Goal: Information Seeking & Learning: Learn about a topic

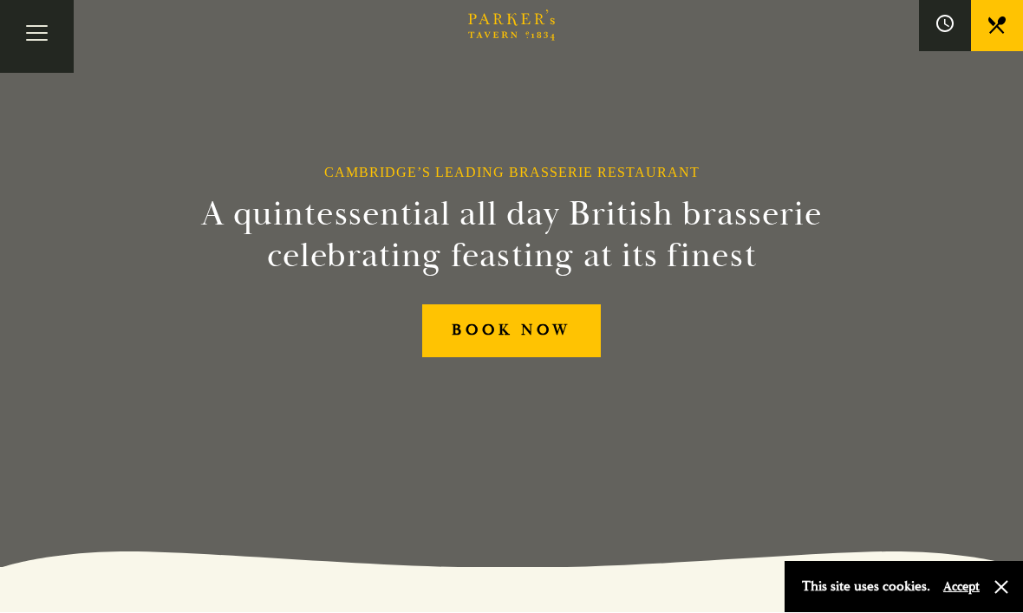
scroll to position [46, 0]
click at [52, 38] on button "Toggle navigation" at bounding box center [37, 37] width 74 height 74
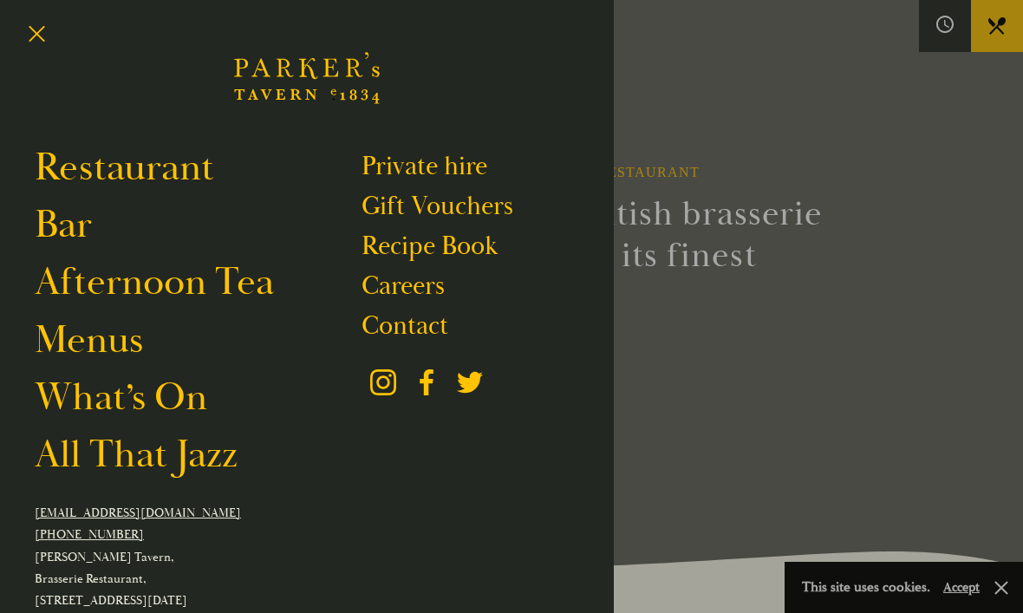
click at [116, 347] on link "Menus" at bounding box center [89, 340] width 108 height 48
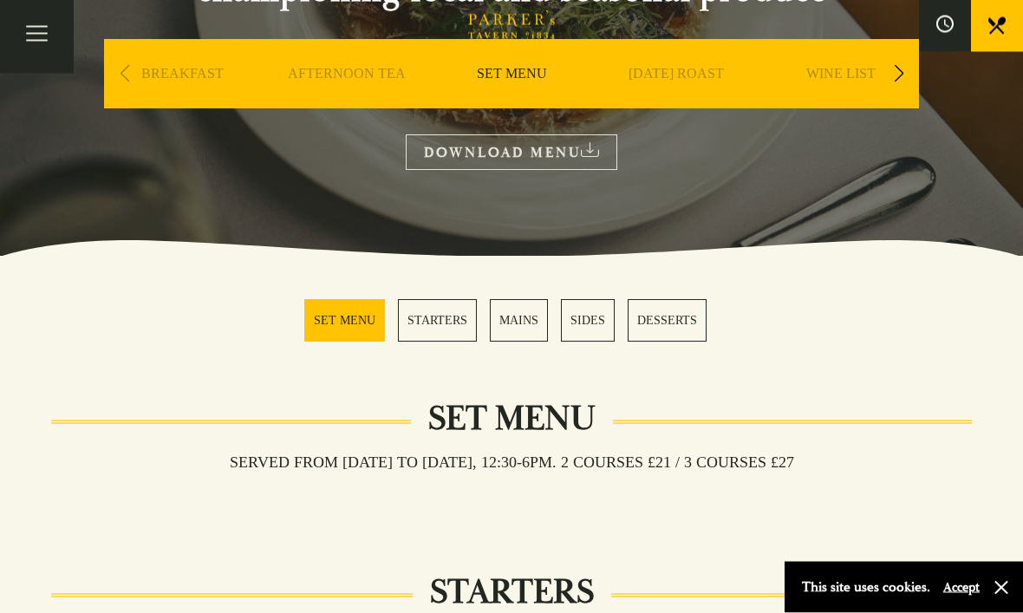
scroll to position [266, 0]
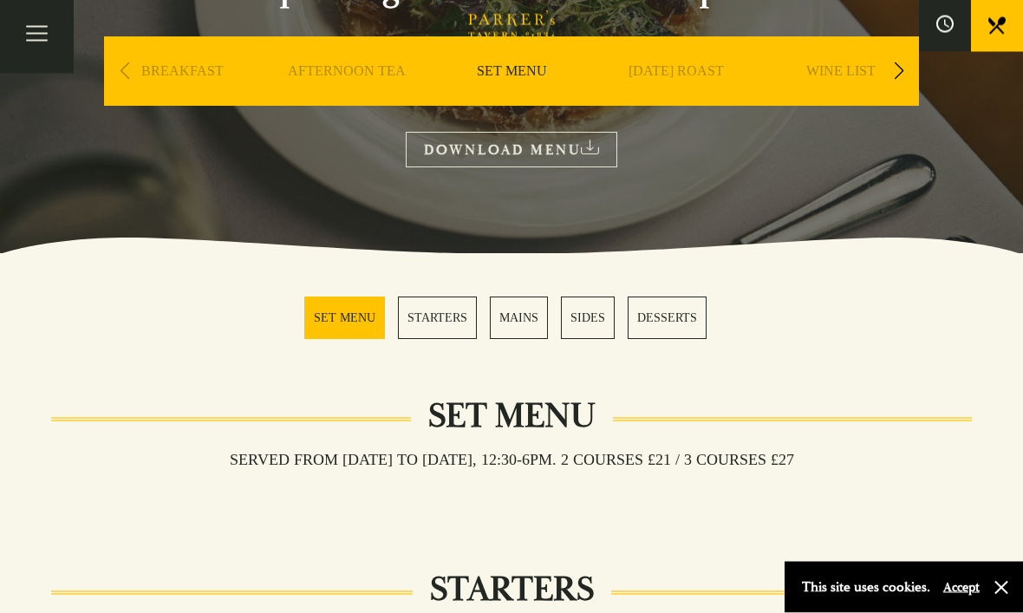
click at [509, 322] on link "MAINS" at bounding box center [519, 318] width 58 height 42
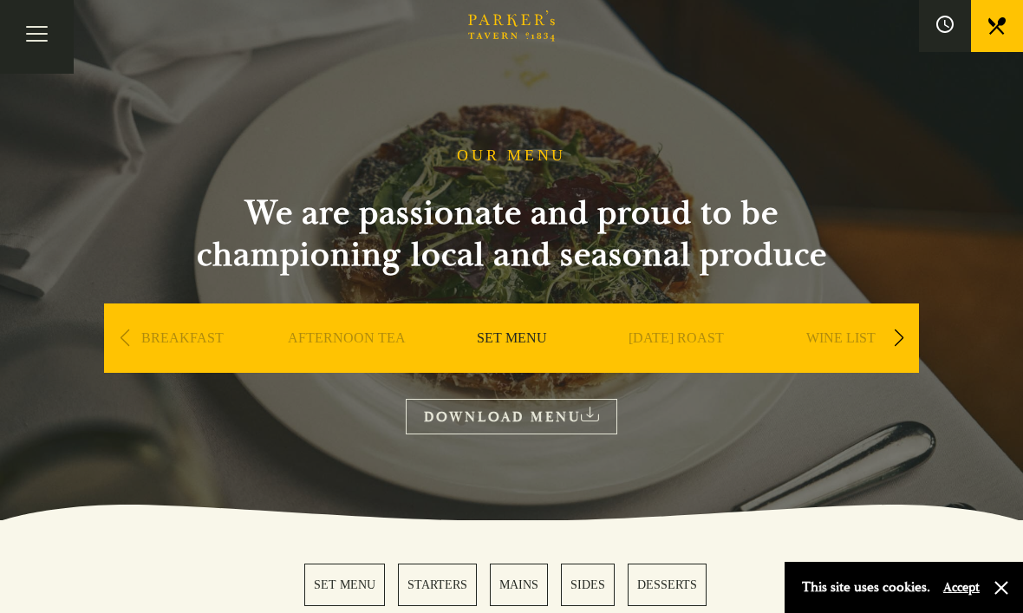
click at [710, 330] on link "SUNDAY ROAST" at bounding box center [675, 363] width 95 height 69
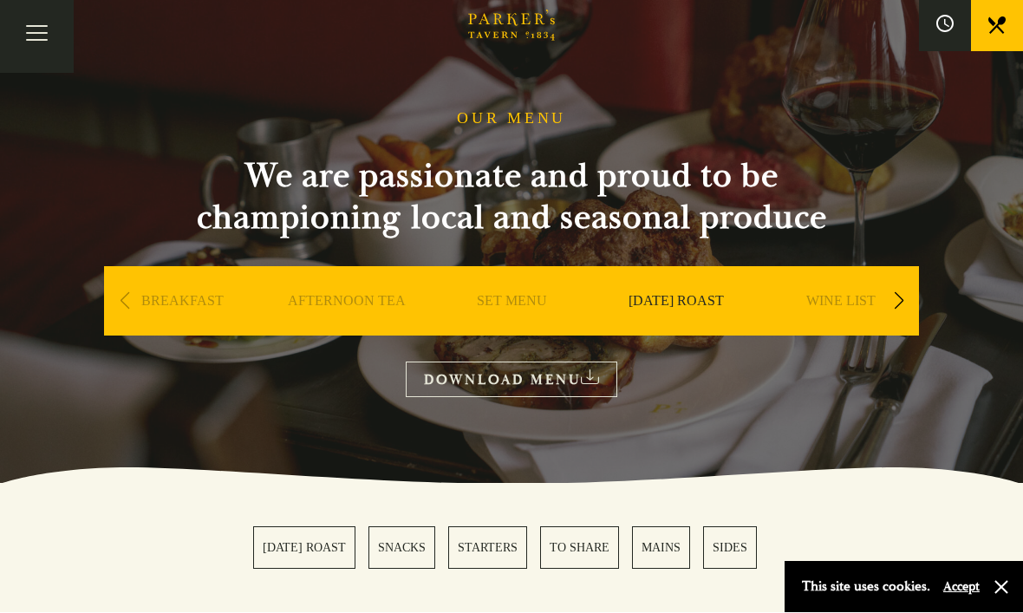
scroll to position [37, 0]
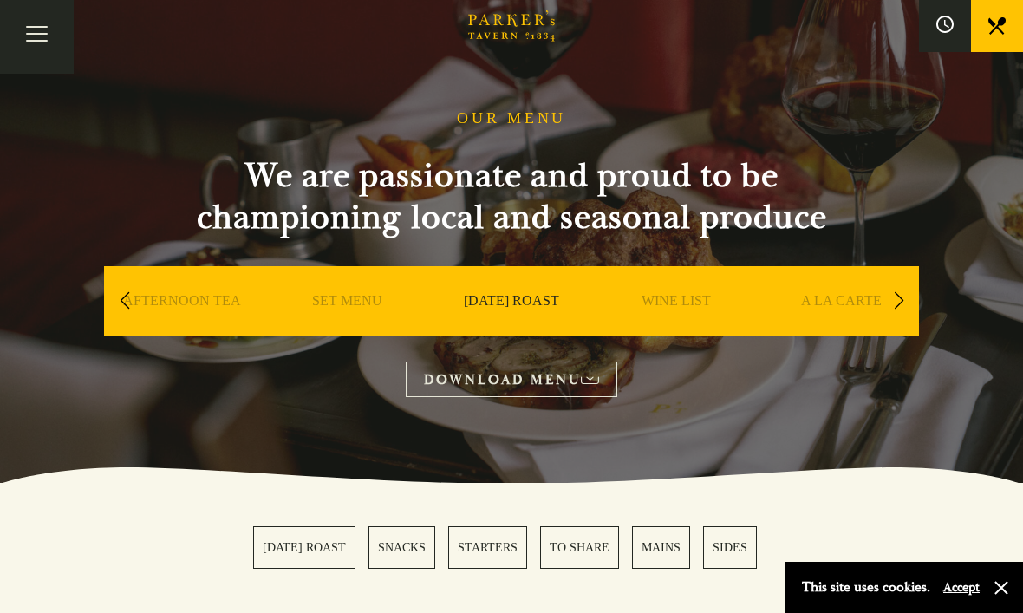
click at [849, 296] on link "A LA CARTE" at bounding box center [841, 326] width 81 height 69
click at [401, 551] on link "SNACKS" at bounding box center [401, 547] width 67 height 42
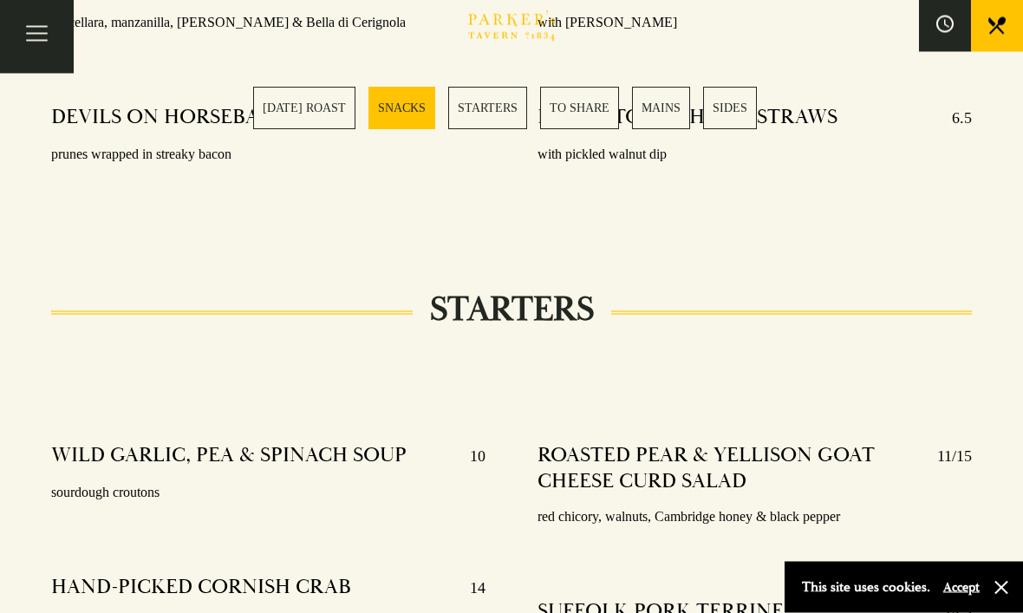
scroll to position [1541, 0]
click at [38, 50] on button "Toggle navigation" at bounding box center [37, 37] width 74 height 74
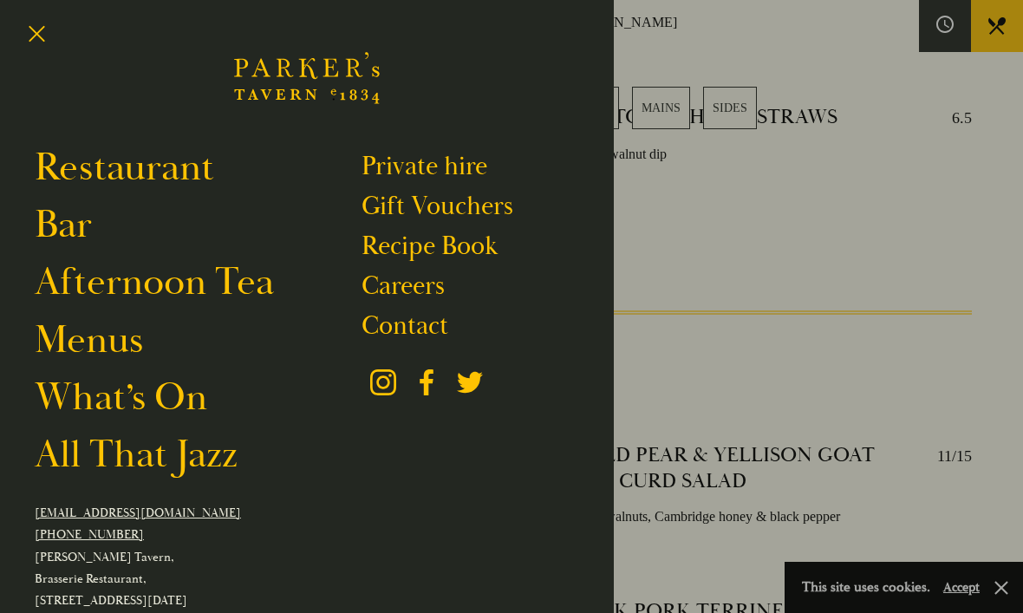
scroll to position [0, 0]
click at [714, 192] on div at bounding box center [511, 306] width 1023 height 613
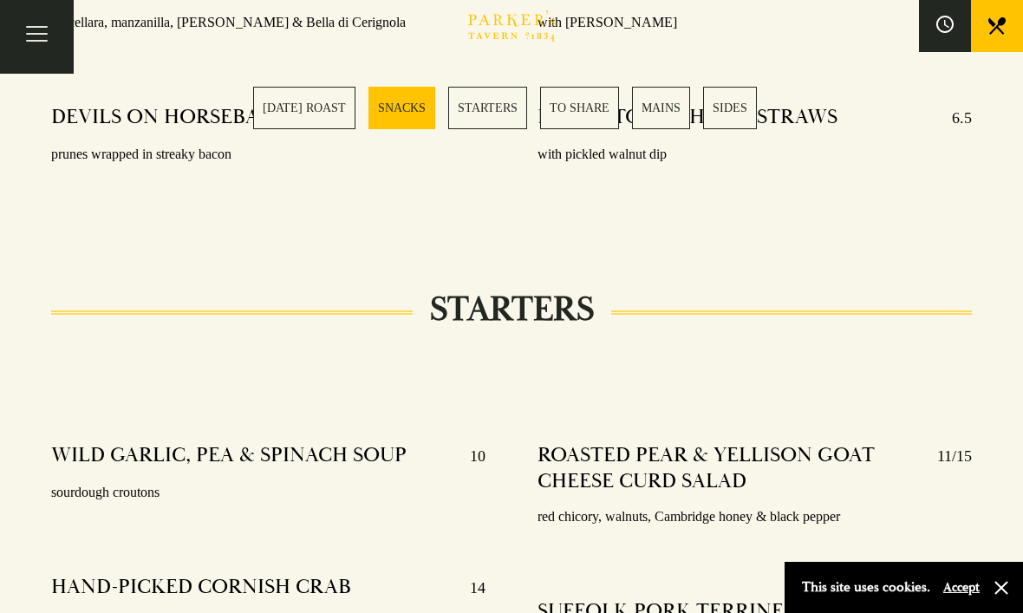
click at [934, 15] on button at bounding box center [945, 26] width 52 height 52
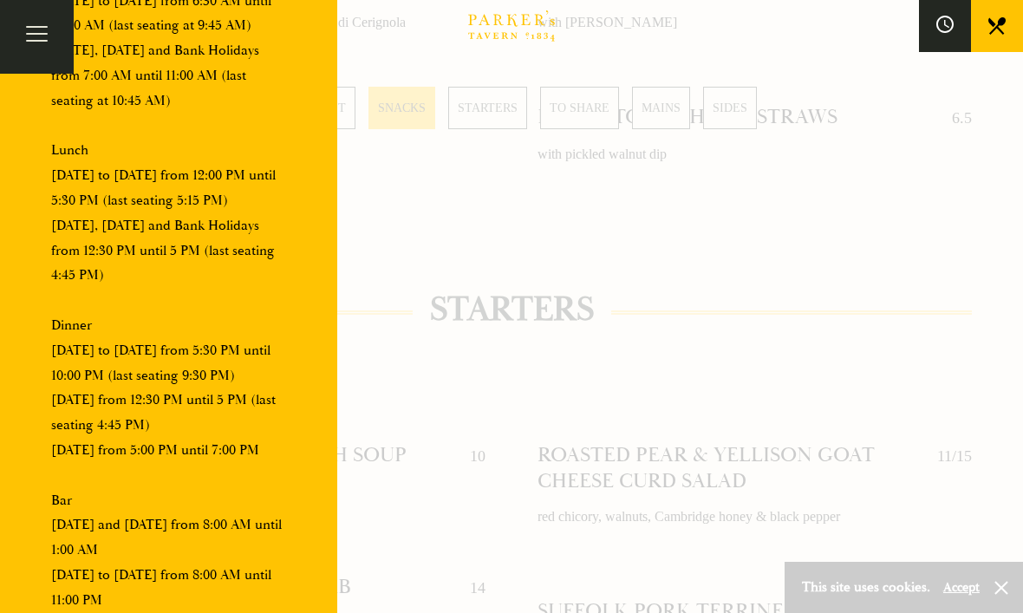
scroll to position [384, 0]
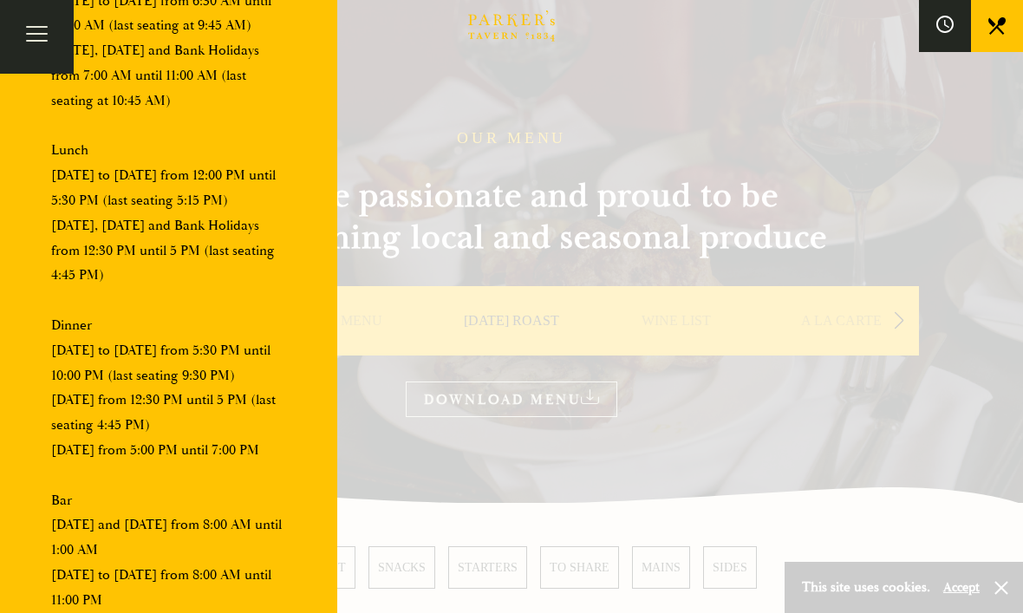
scroll to position [16, 0]
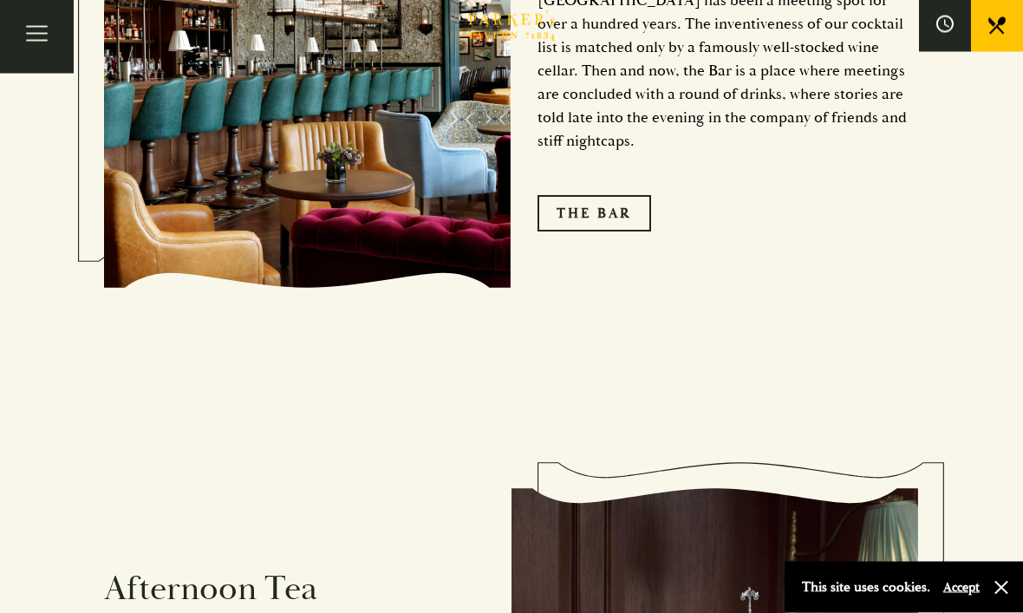
scroll to position [2268, 0]
click at [576, 195] on link "The Bar" at bounding box center [594, 213] width 114 height 36
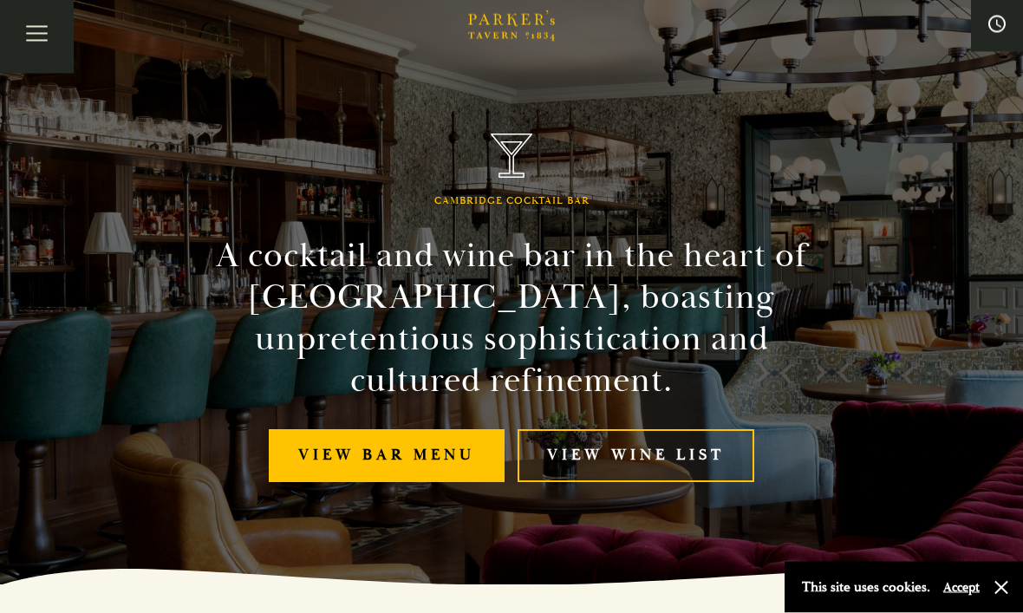
scroll to position [62, 0]
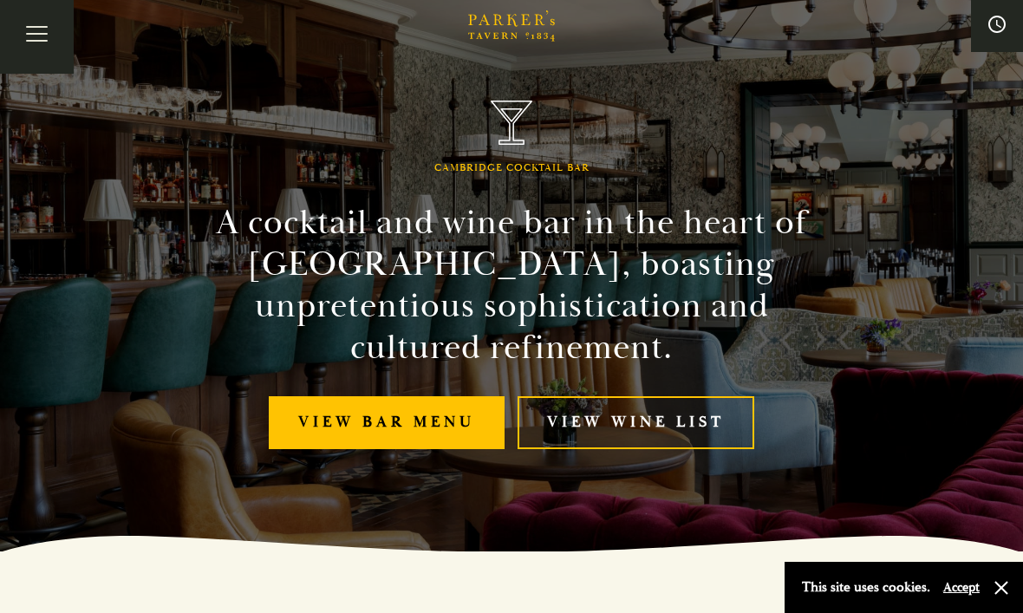
click at [462, 430] on link "View bar menu" at bounding box center [387, 422] width 236 height 53
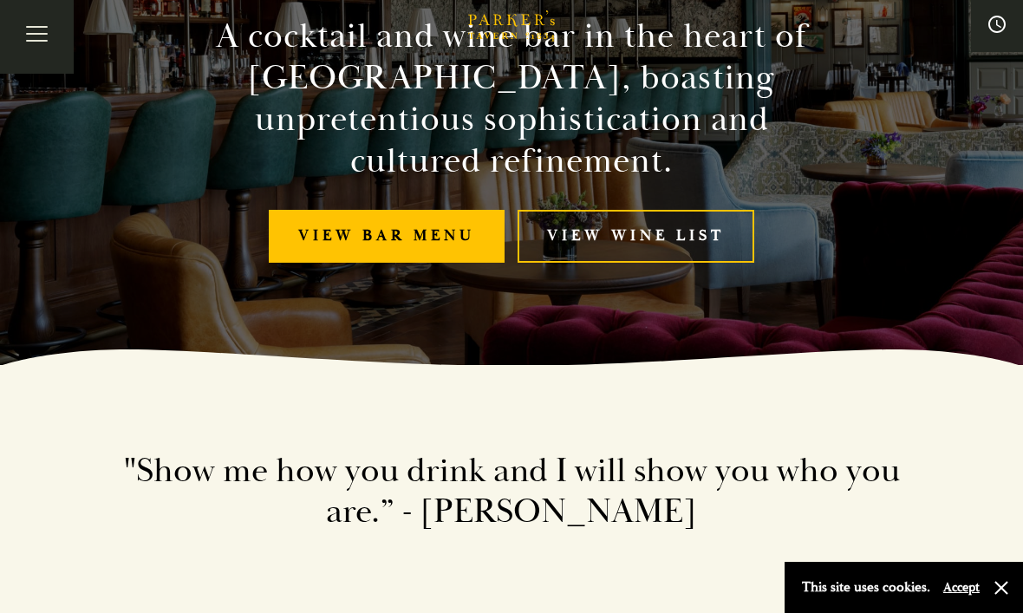
scroll to position [231, 0]
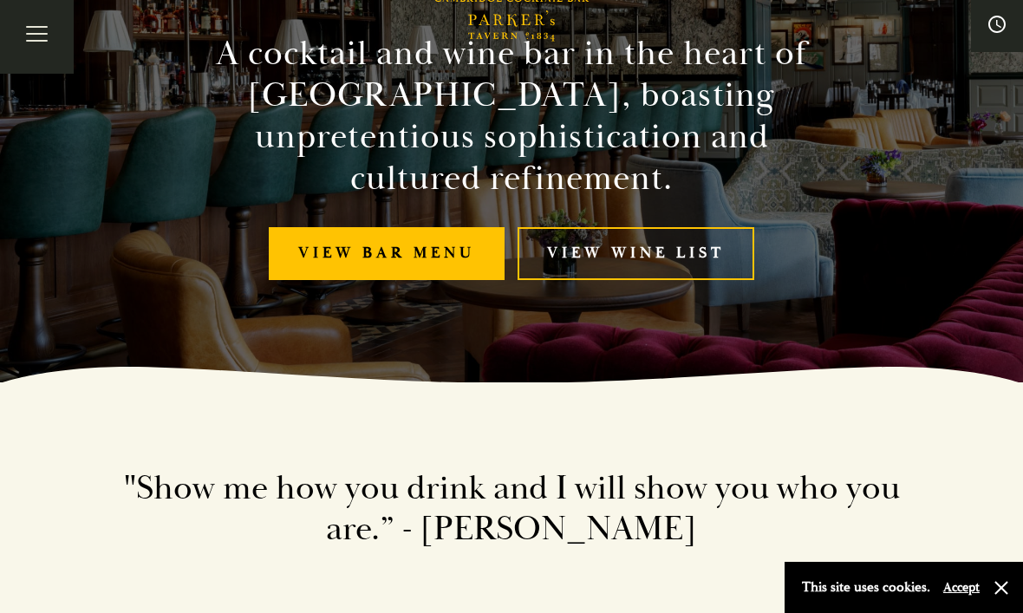
click at [461, 262] on link "View bar menu" at bounding box center [387, 253] width 236 height 53
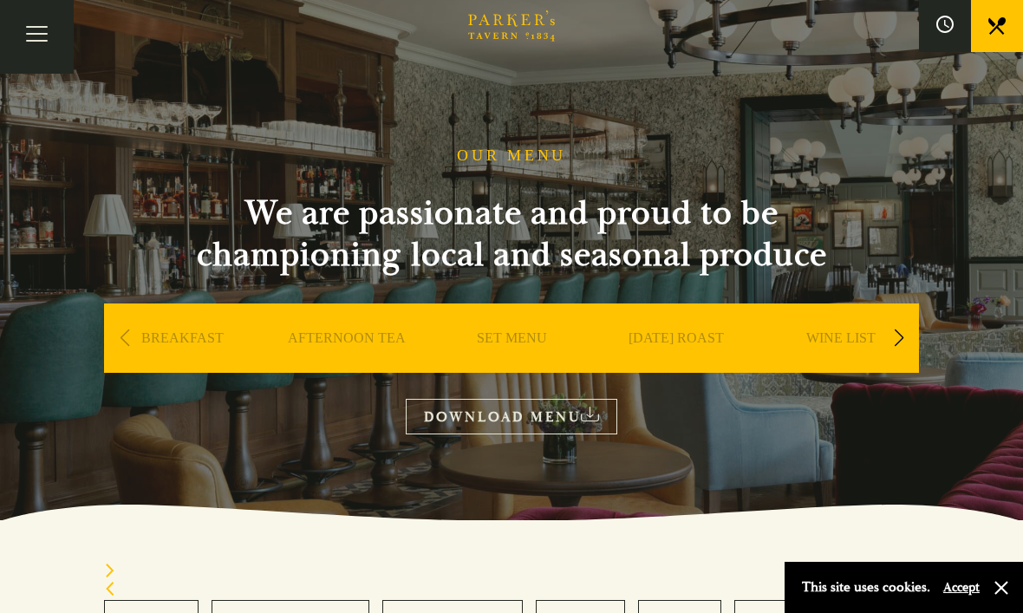
click at [963, 29] on button at bounding box center [945, 26] width 52 height 52
click at [42, 30] on button "Toggle navigation" at bounding box center [37, 37] width 74 height 74
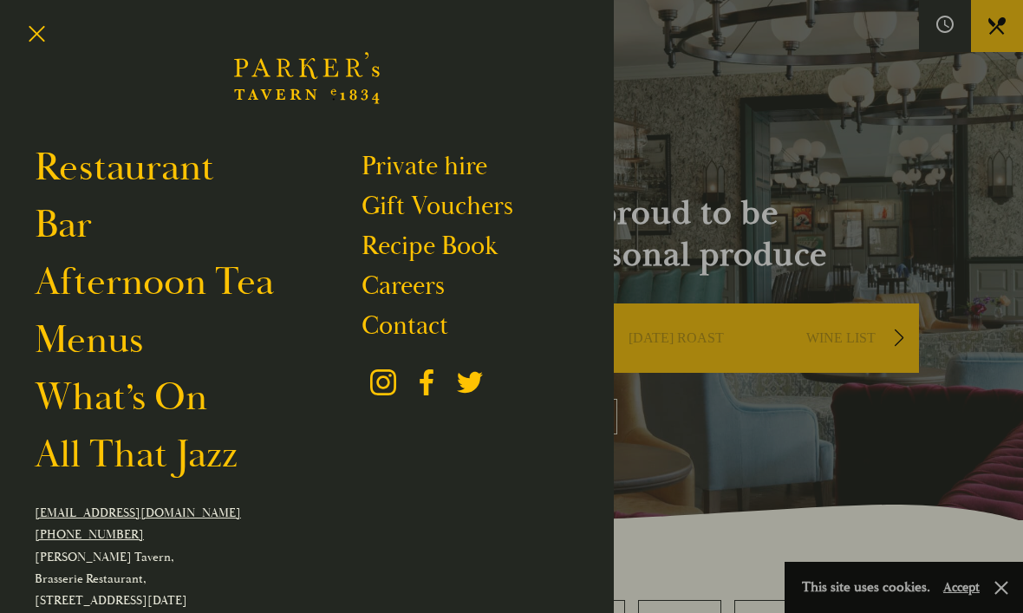
click at [691, 104] on div at bounding box center [511, 306] width 1023 height 613
